Goal: Task Accomplishment & Management: Manage account settings

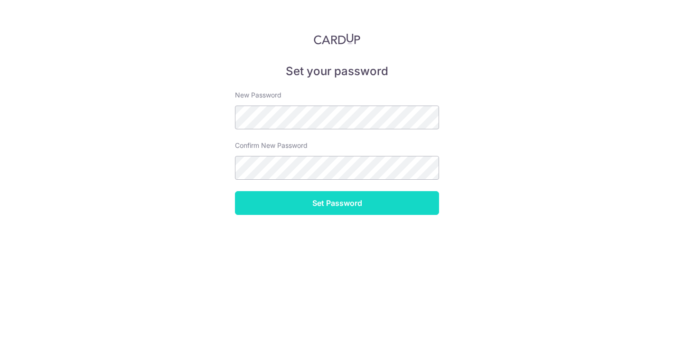
click at [302, 208] on input "Set Password" at bounding box center [337, 203] width 204 height 24
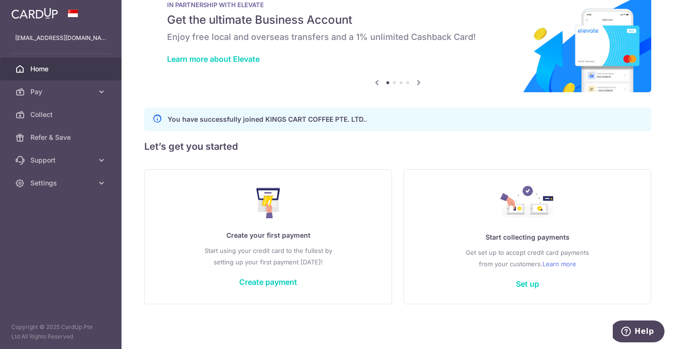
scroll to position [29, 0]
click at [66, 91] on span "Pay" at bounding box center [61, 91] width 63 height 9
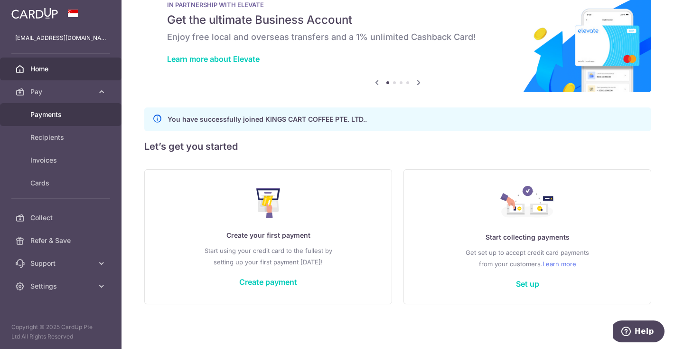
click at [57, 113] on span "Payments" at bounding box center [61, 114] width 63 height 9
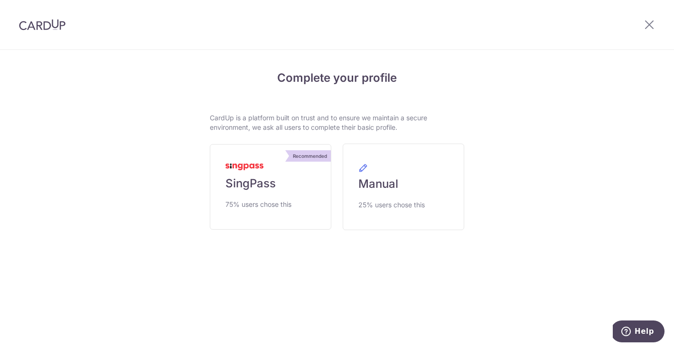
click at [35, 26] on img at bounding box center [42, 24] width 47 height 11
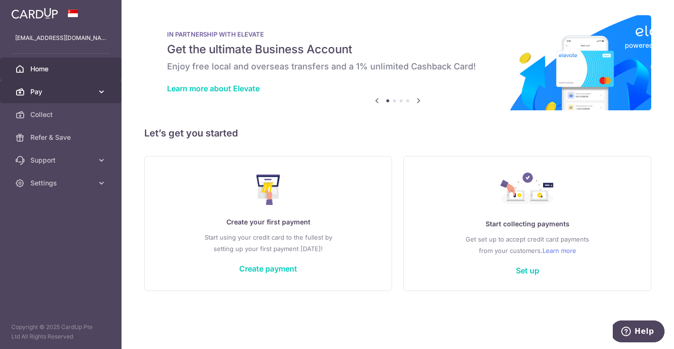
click at [98, 90] on icon at bounding box center [101, 91] width 9 height 9
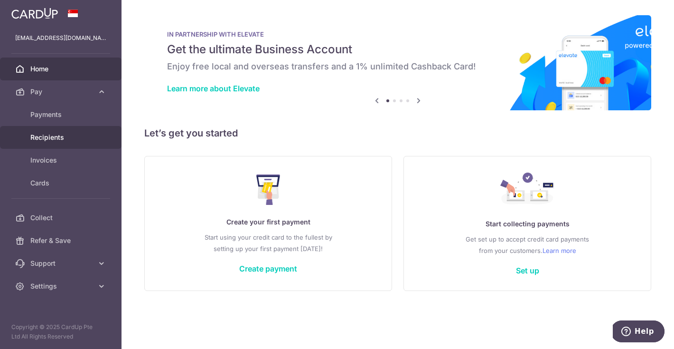
click at [54, 137] on span "Recipients" at bounding box center [61, 136] width 63 height 9
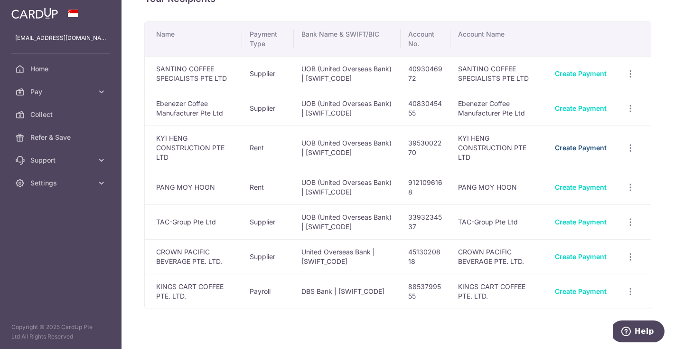
scroll to position [28, 0]
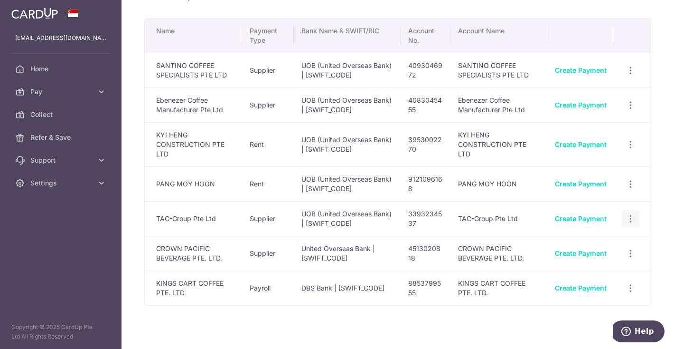
click at [630, 214] on icon "button" at bounding box center [631, 219] width 10 height 10
click at [575, 239] on span "View/Edit" at bounding box center [599, 244] width 65 height 11
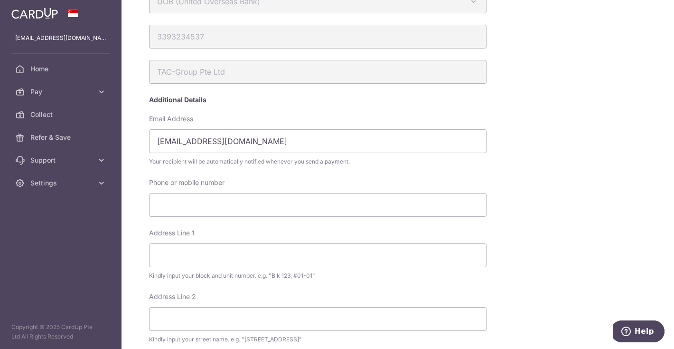
scroll to position [75, 0]
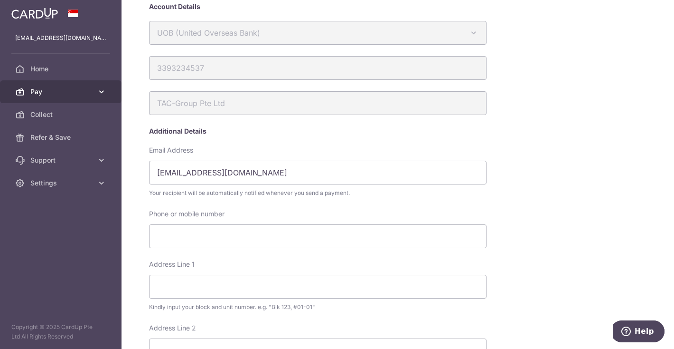
click at [64, 90] on span "Pay" at bounding box center [61, 91] width 63 height 9
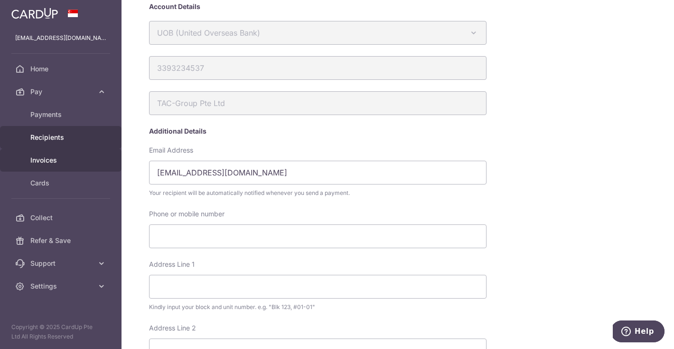
click at [50, 160] on span "Invoices" at bounding box center [61, 159] width 63 height 9
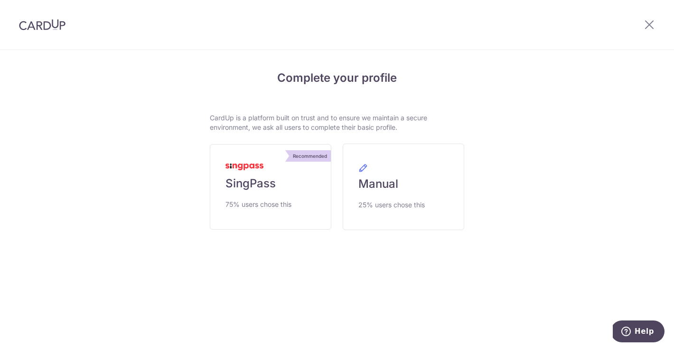
click at [54, 25] on img at bounding box center [42, 24] width 47 height 11
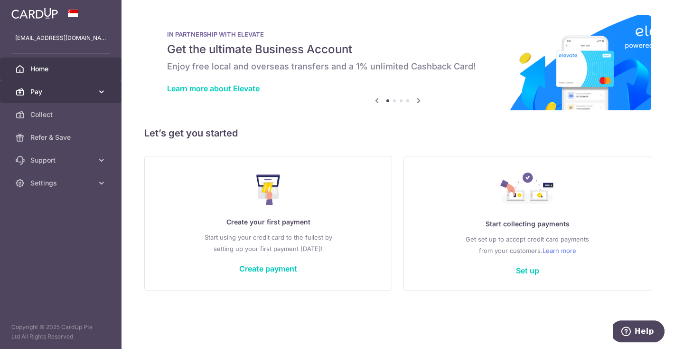
click at [100, 91] on icon at bounding box center [101, 91] width 9 height 9
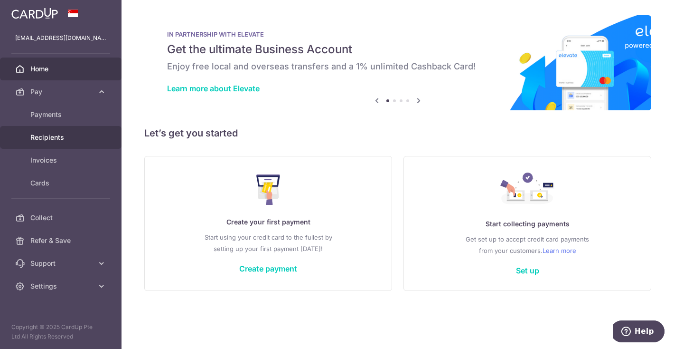
click at [55, 135] on span "Recipients" at bounding box center [61, 136] width 63 height 9
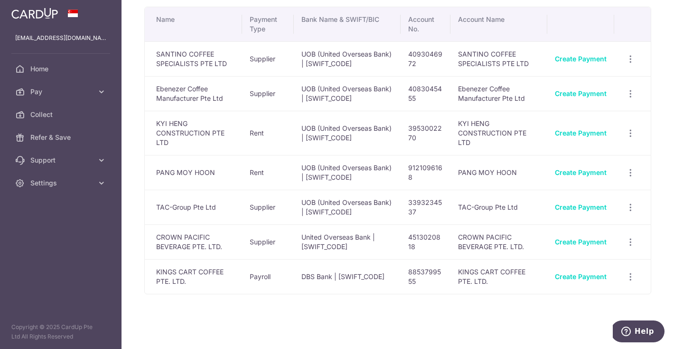
scroll to position [38, 0]
click at [629, 203] on icon "button" at bounding box center [631, 208] width 10 height 10
click at [202, 190] on td "TAC-Group Pte Ltd" at bounding box center [193, 207] width 97 height 35
click at [205, 196] on td "TAC-Group Pte Ltd" at bounding box center [193, 207] width 97 height 35
click at [98, 159] on icon at bounding box center [101, 159] width 9 height 9
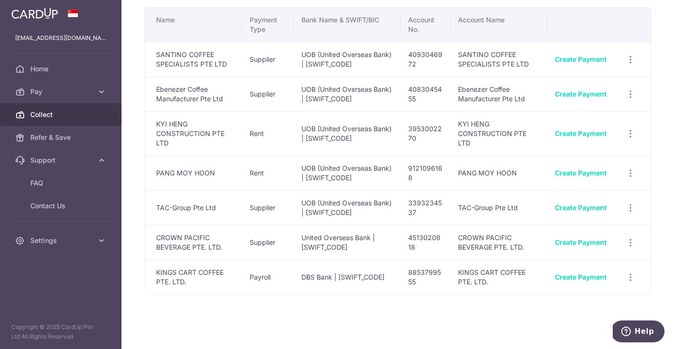
click at [82, 110] on span "Collect" at bounding box center [61, 114] width 63 height 9
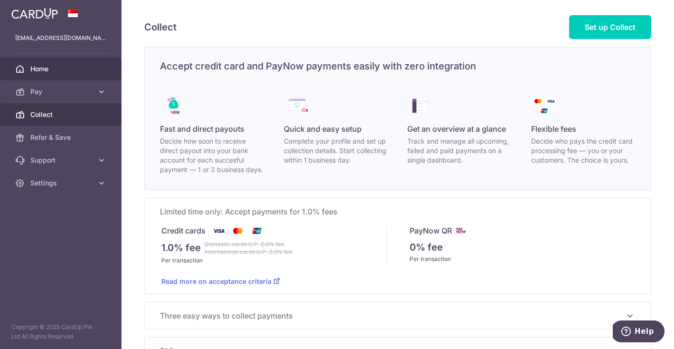
click at [68, 71] on span "Home" at bounding box center [61, 68] width 63 height 9
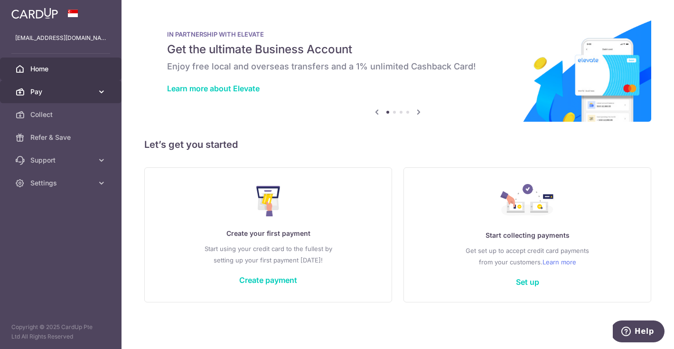
click at [60, 92] on span "Pay" at bounding box center [61, 91] width 63 height 9
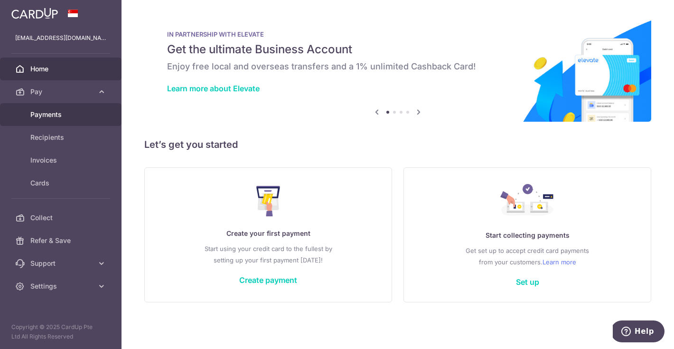
click at [53, 114] on span "Payments" at bounding box center [61, 114] width 63 height 9
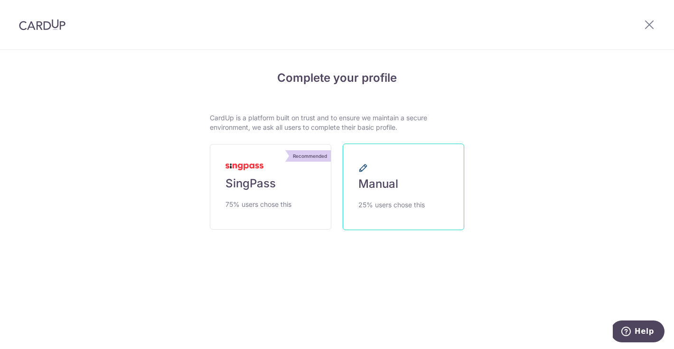
click at [412, 190] on link "Manual 25% users chose this" at bounding box center [404, 186] width 122 height 86
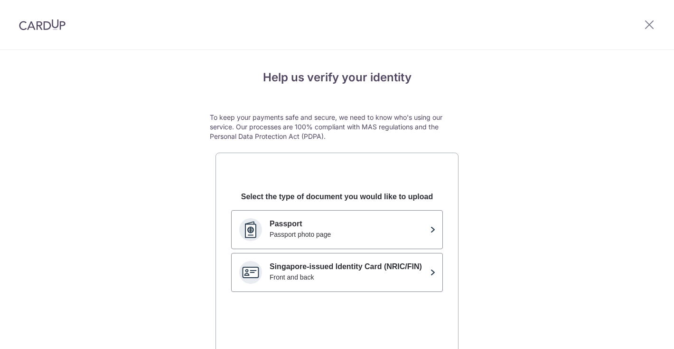
click at [388, 181] on div "Select the type of document you would like to upload Passport Passport photo pa…" at bounding box center [337, 297] width 242 height 242
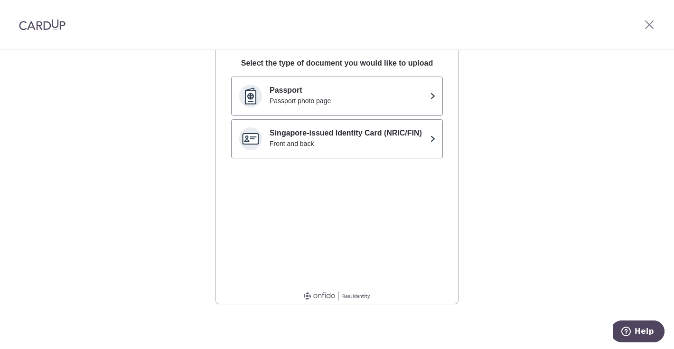
scroll to position [133, 0]
click at [53, 25] on img at bounding box center [42, 24] width 47 height 11
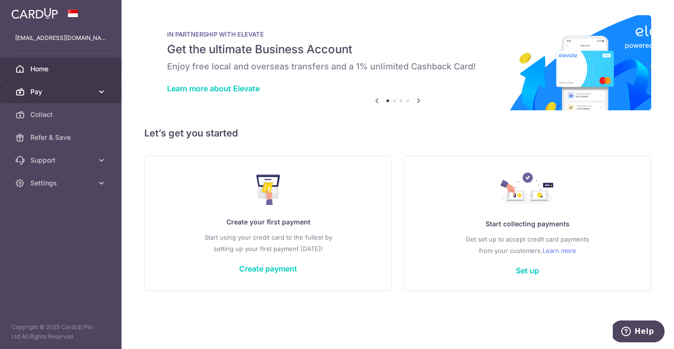
click at [57, 88] on span "Pay" at bounding box center [61, 91] width 63 height 9
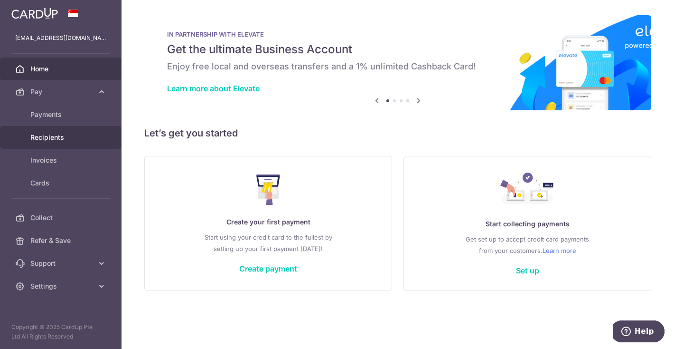
click at [48, 138] on span "Recipients" at bounding box center [61, 136] width 63 height 9
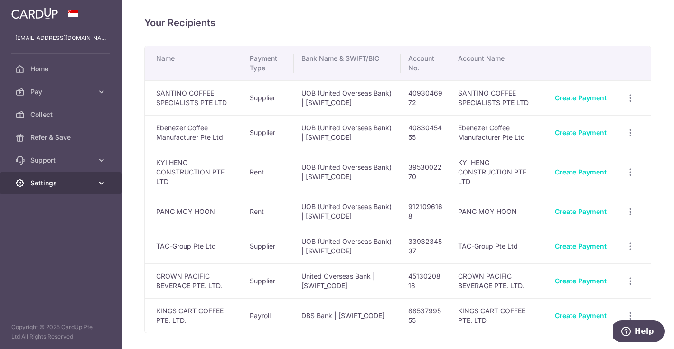
click at [57, 183] on span "Settings" at bounding box center [61, 182] width 63 height 9
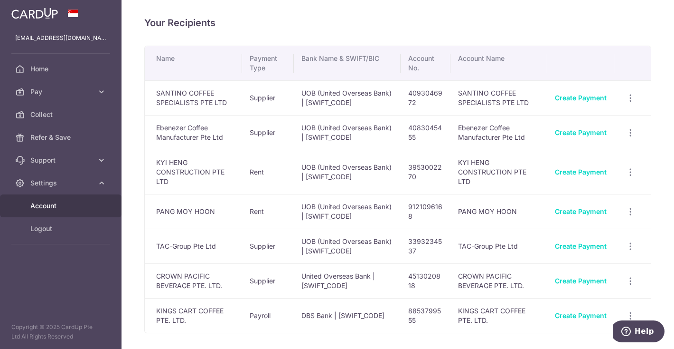
click at [54, 201] on span "Account" at bounding box center [61, 205] width 63 height 9
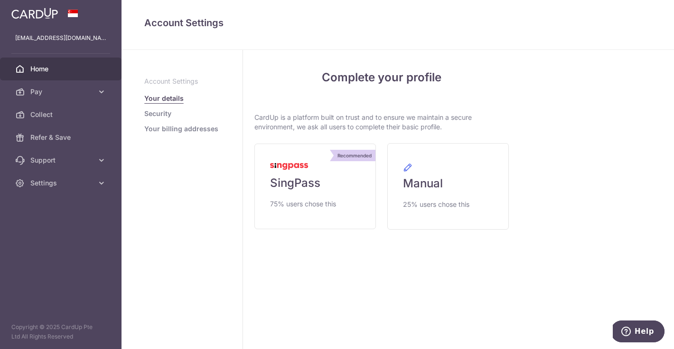
click at [50, 66] on span "Home" at bounding box center [61, 68] width 63 height 9
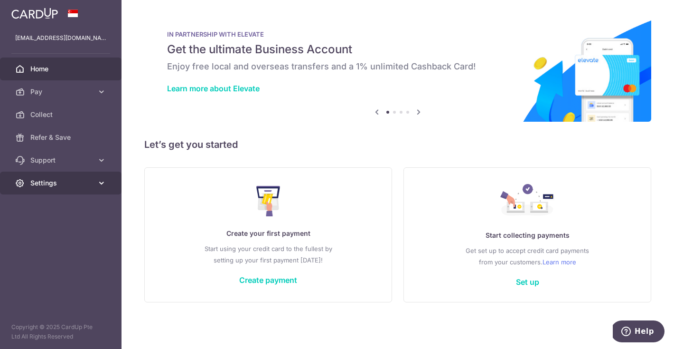
click at [52, 187] on span "Settings" at bounding box center [61, 182] width 63 height 9
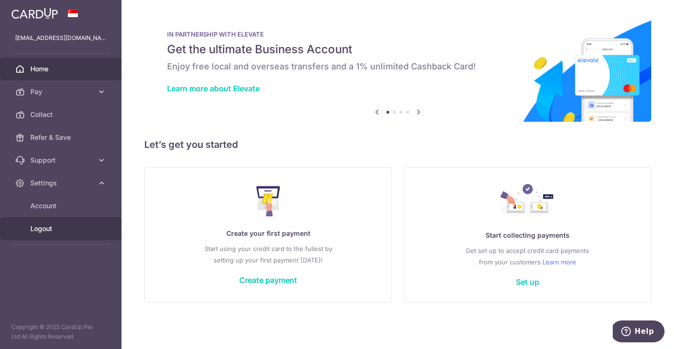
click at [43, 228] on span "Logout" at bounding box center [61, 228] width 63 height 9
